Goal: Task Accomplishment & Management: Use online tool/utility

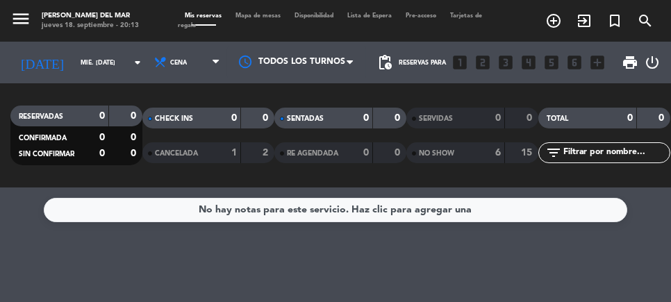
click at [660, 30] on span "search" at bounding box center [645, 21] width 31 height 24
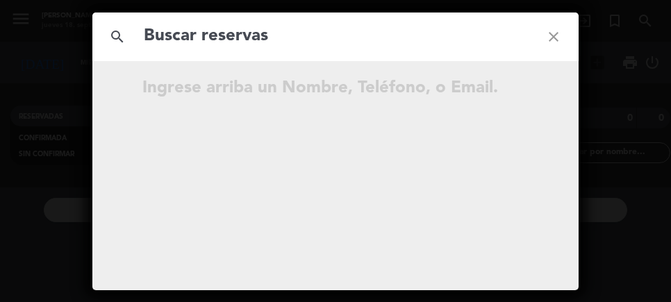
click at [607, 140] on div "search close Ingrese arriba un Nombre, Teléfono, o Email." at bounding box center [335, 151] width 671 height 302
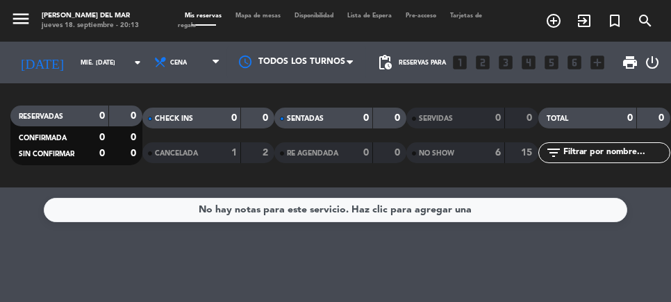
click at [80, 62] on input "mié. [DATE]" at bounding box center [118, 63] width 88 height 22
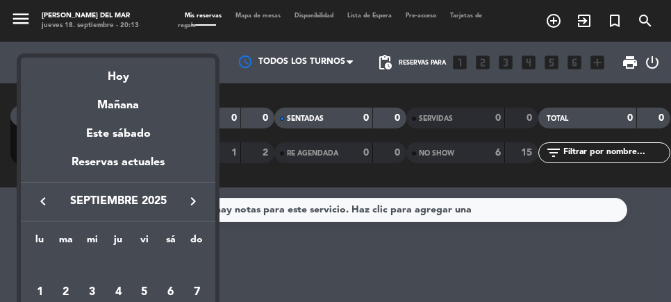
click at [113, 79] on div "Hoy" at bounding box center [118, 72] width 195 height 28
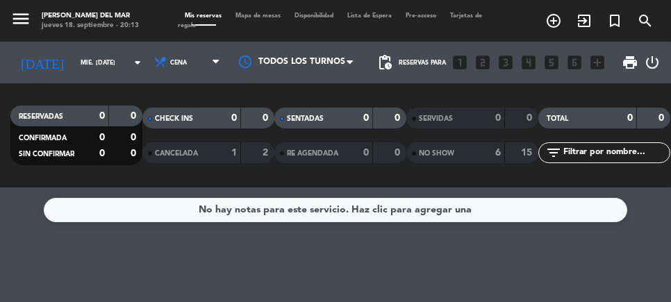
type input "[DEMOGRAPHIC_DATA] [DATE]"
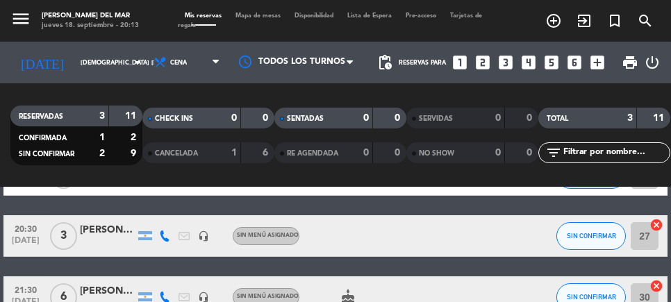
scroll to position [115, 0]
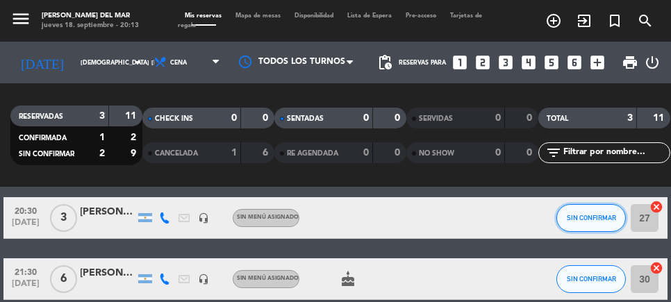
click at [585, 223] on button "SIN CONFIRMAR" at bounding box center [592, 218] width 70 height 28
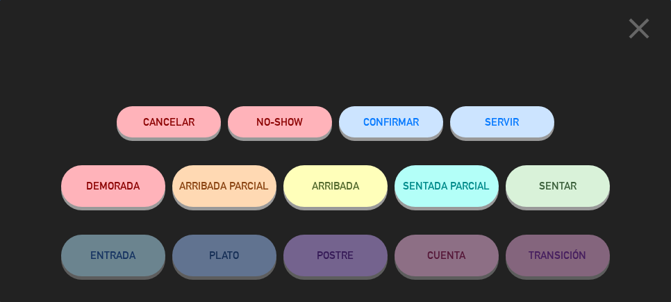
click at [573, 192] on span "SENTAR" at bounding box center [558, 186] width 38 height 12
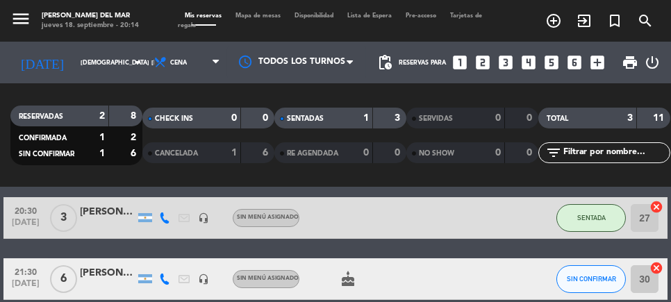
click at [656, 223] on input "27" at bounding box center [645, 218] width 28 height 28
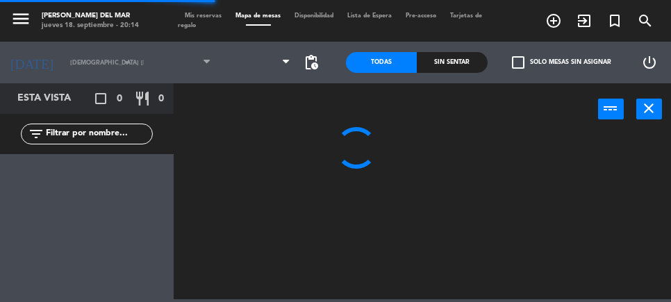
click at [283, 74] on span at bounding box center [257, 62] width 79 height 31
click at [277, 62] on span "GDM PATIO" at bounding box center [257, 62] width 79 height 31
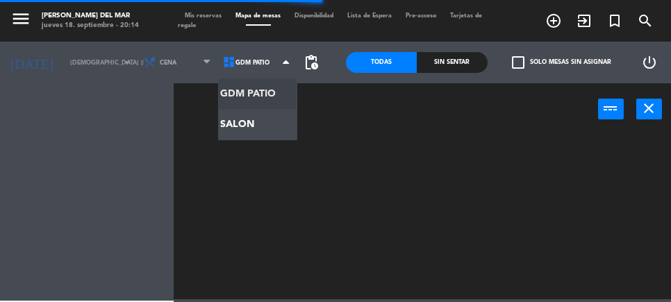
click at [282, 137] on ng-component "menu [PERSON_NAME] del Mar jueves 18. septiembre - 20:14 Mis reservas Mapa de m…" at bounding box center [335, 150] width 671 height 300
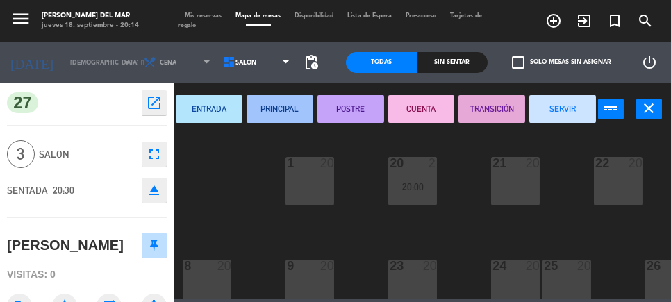
scroll to position [106, 0]
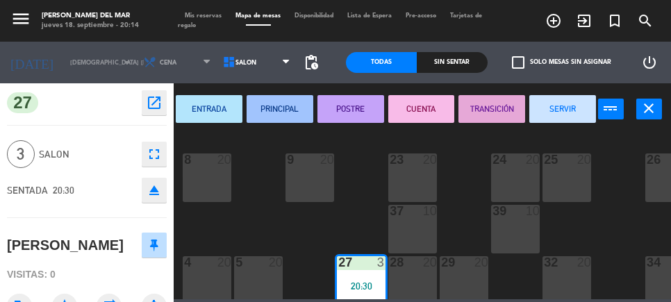
click at [215, 266] on div at bounding box center [206, 262] width 23 height 13
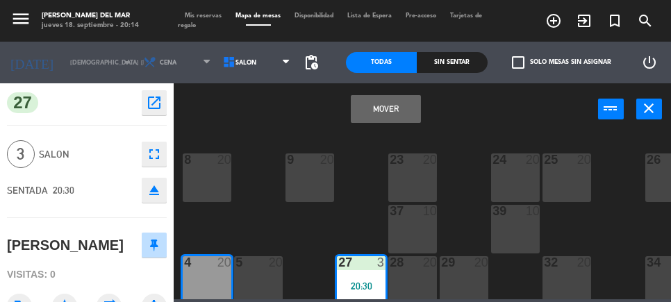
click at [377, 111] on button "Mover" at bounding box center [386, 109] width 71 height 28
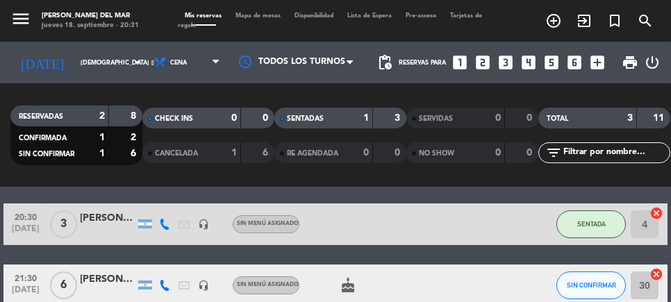
scroll to position [111, 0]
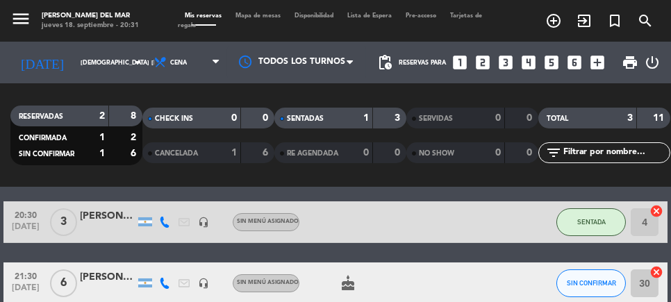
click at [355, 275] on icon "cake" at bounding box center [348, 283] width 17 height 17
click at [350, 275] on icon "cake" at bounding box center [348, 283] width 17 height 17
click at [352, 275] on icon "cake" at bounding box center [348, 283] width 17 height 17
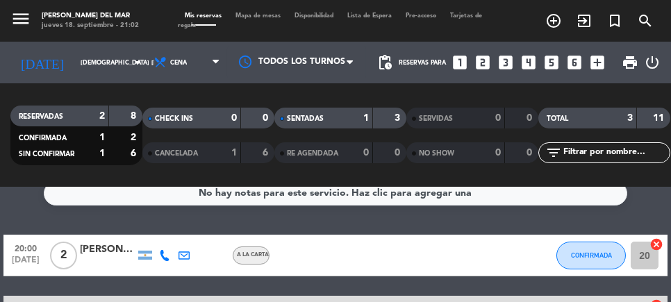
scroll to position [0, 0]
